Goal: Navigation & Orientation: Find specific page/section

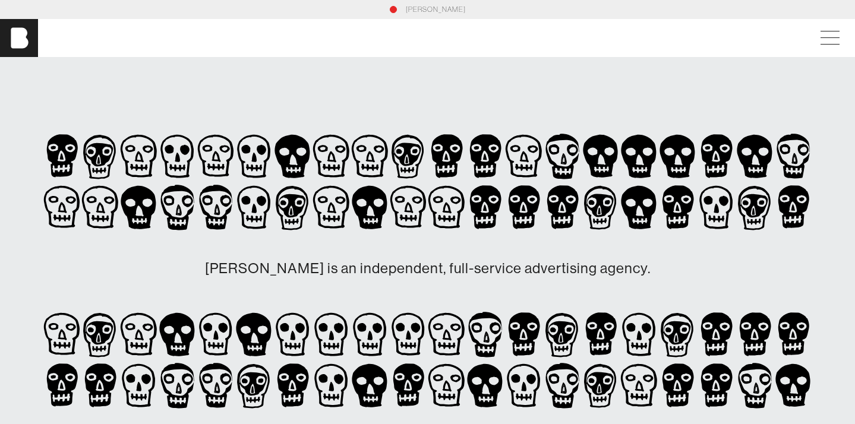
click at [401, 5] on div "[PERSON_NAME]" at bounding box center [428, 9] width 770 height 11
click at [418, 7] on link "[PERSON_NAME]" at bounding box center [436, 9] width 60 height 11
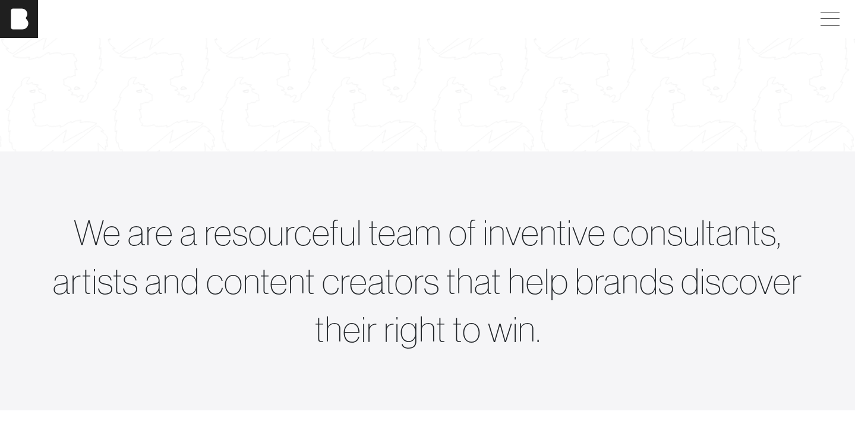
scroll to position [293, 0]
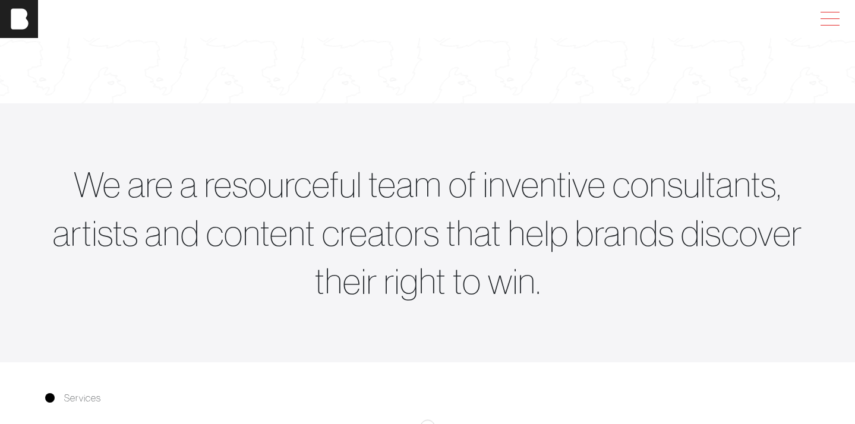
click at [824, 22] on span at bounding box center [827, 18] width 27 height 21
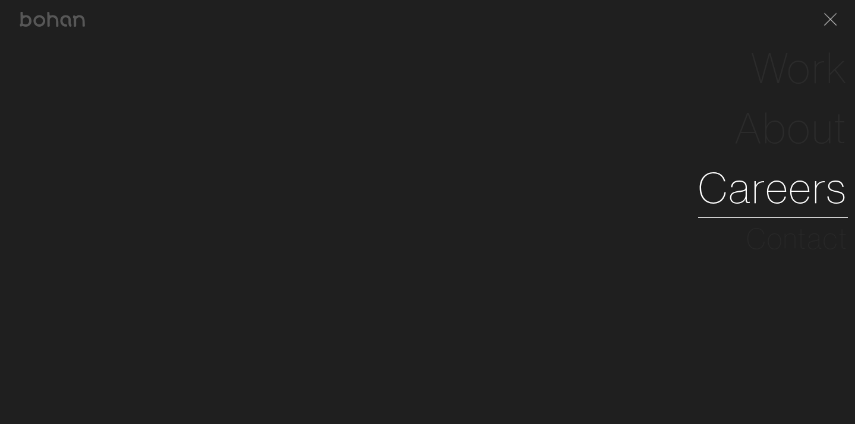
click at [815, 178] on link "Careers" at bounding box center [773, 188] width 150 height 60
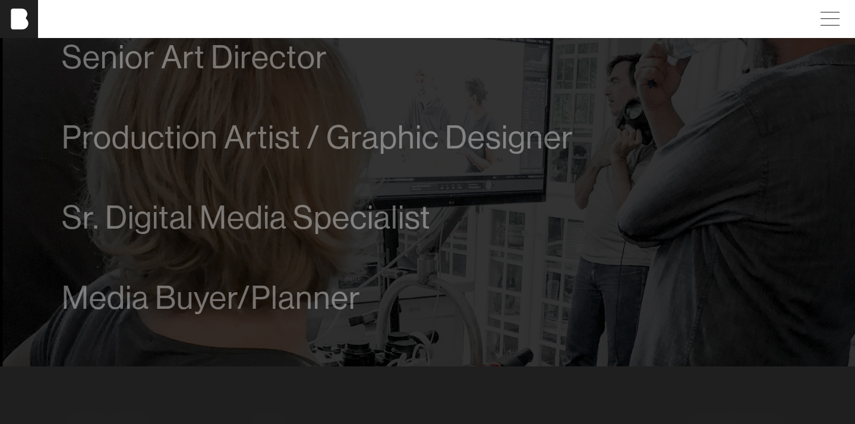
scroll to position [810, 0]
